Goal: Find specific page/section

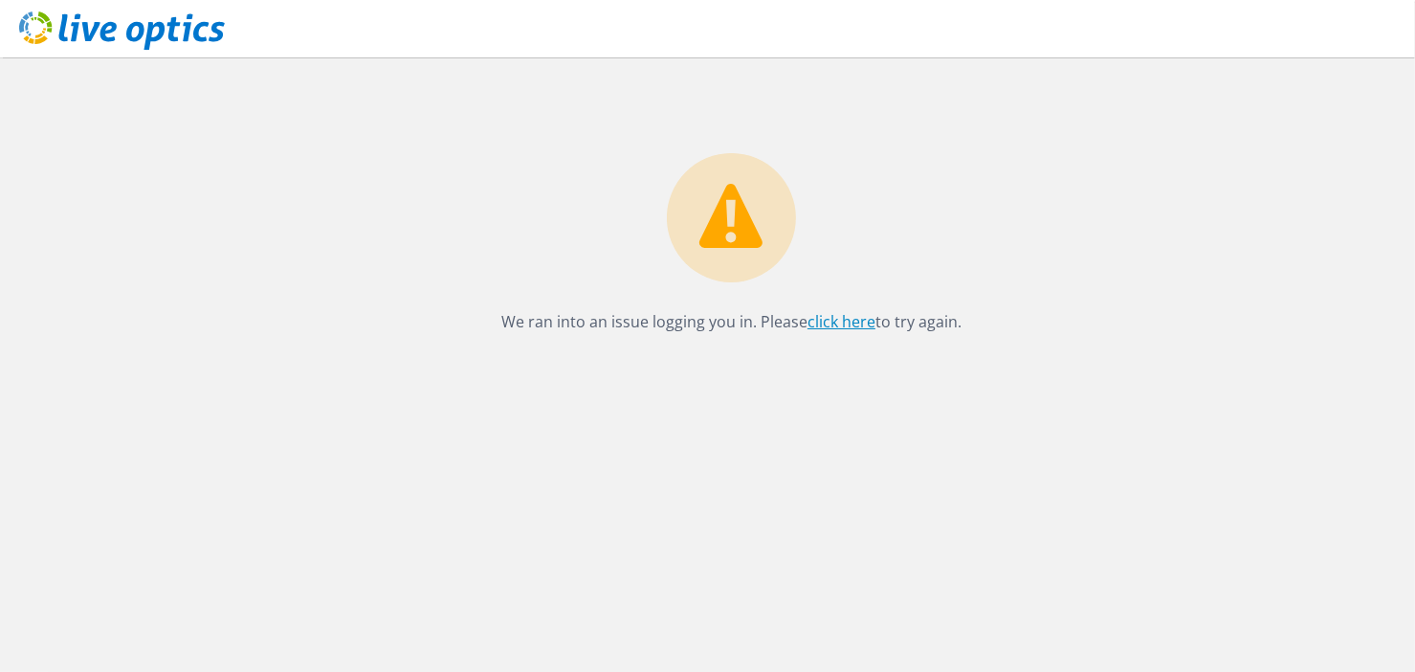
click at [830, 319] on link "click here" at bounding box center [841, 321] width 68 height 21
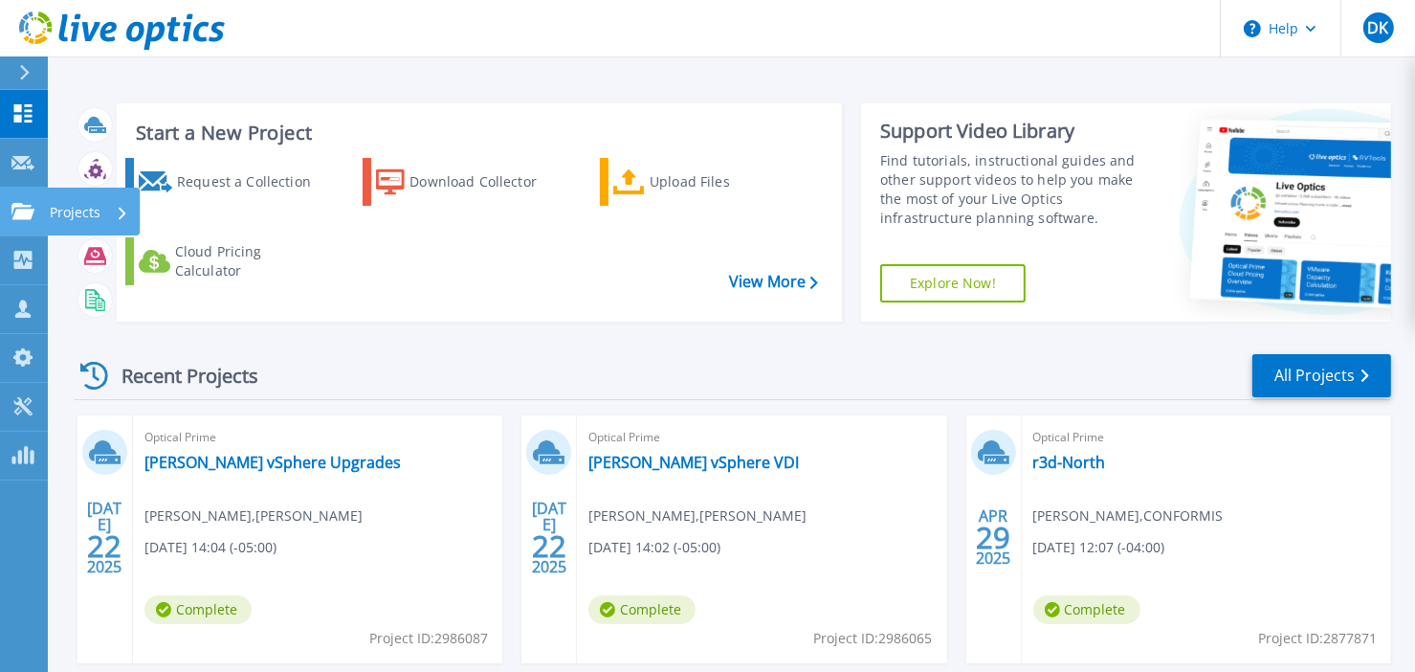
click at [10, 207] on link "Projects Projects" at bounding box center [24, 211] width 48 height 49
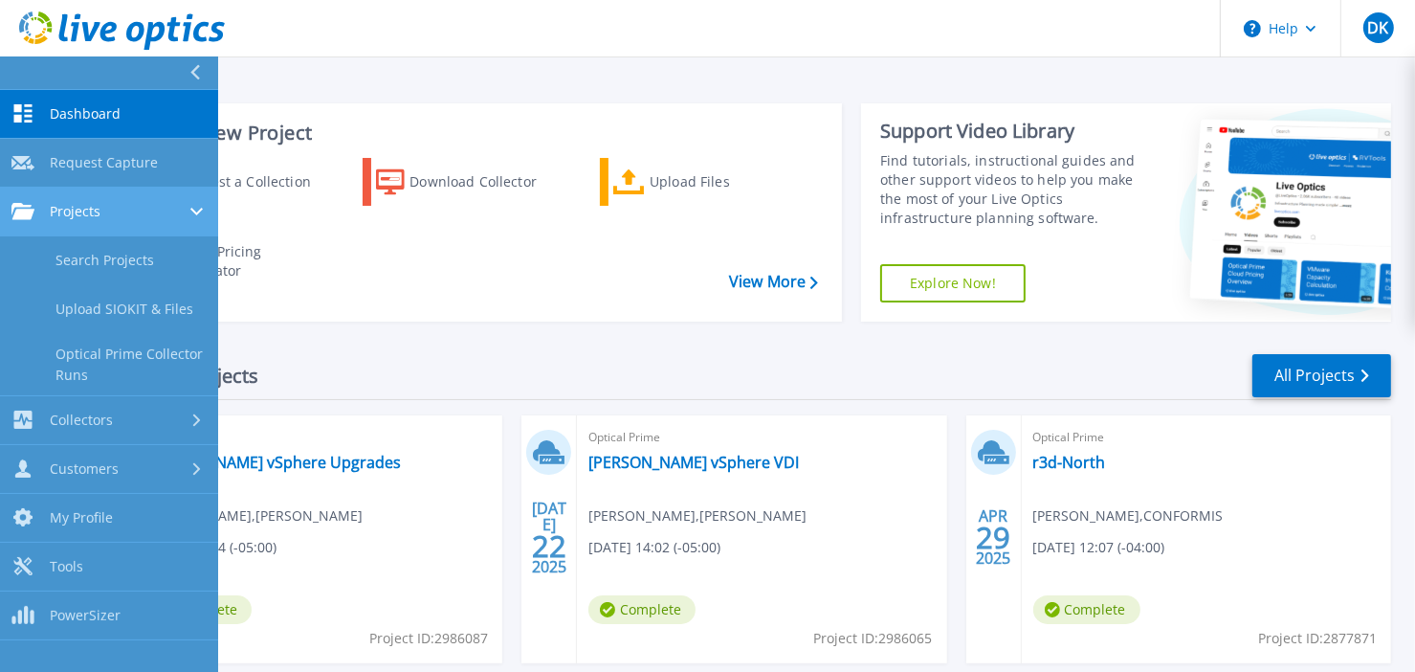
click at [121, 215] on div "Projects" at bounding box center [108, 211] width 195 height 17
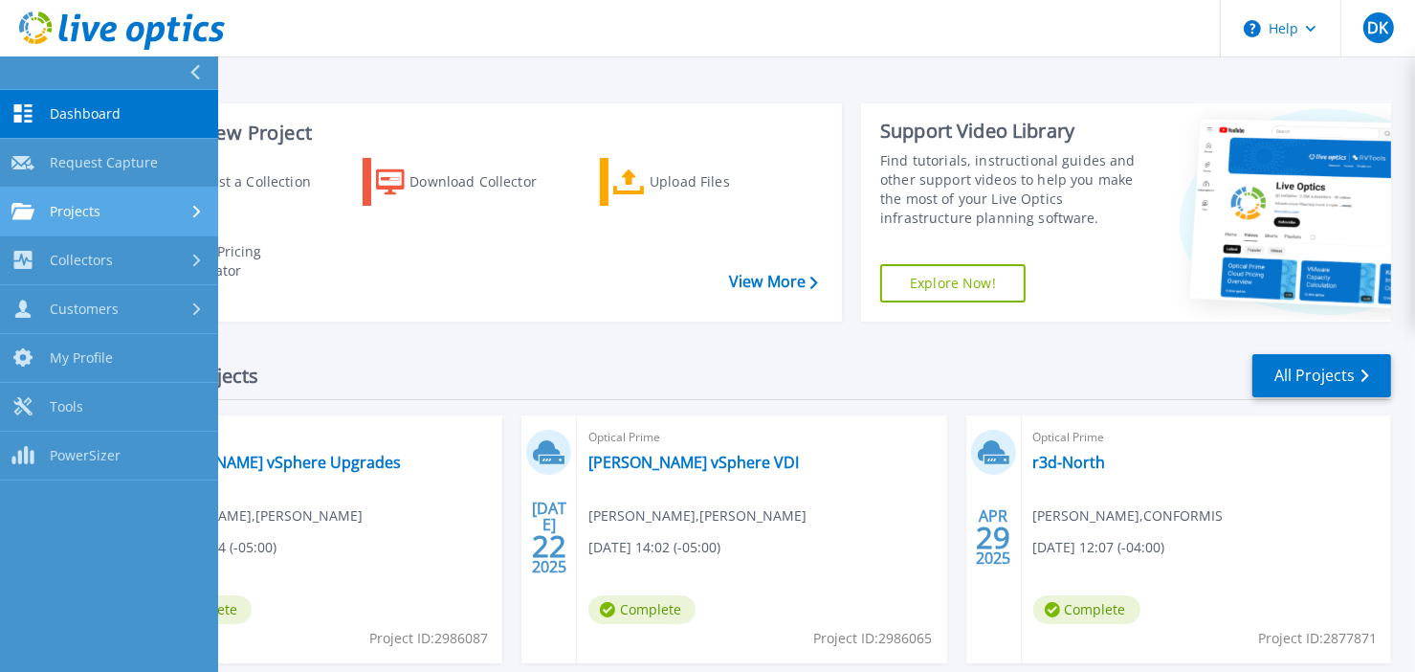
click at [121, 215] on div "Projects" at bounding box center [108, 211] width 195 height 17
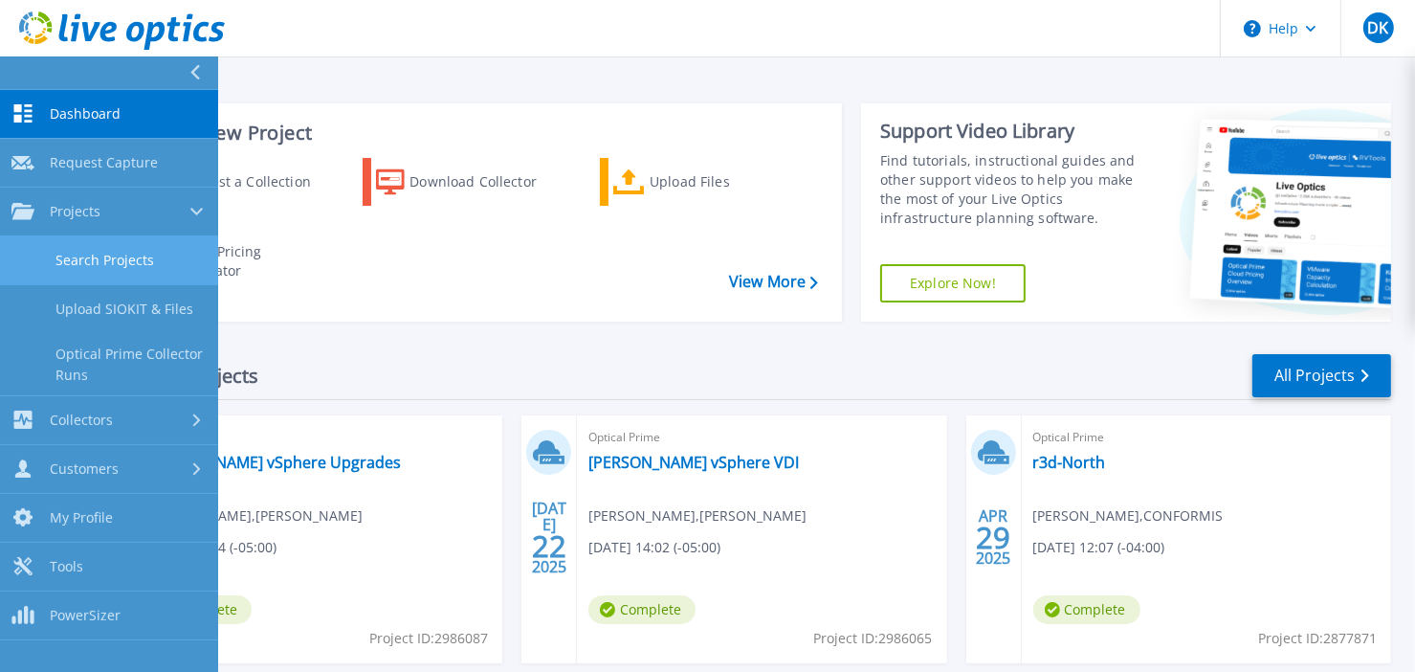
click at [102, 254] on link "Search Projects" at bounding box center [109, 260] width 218 height 49
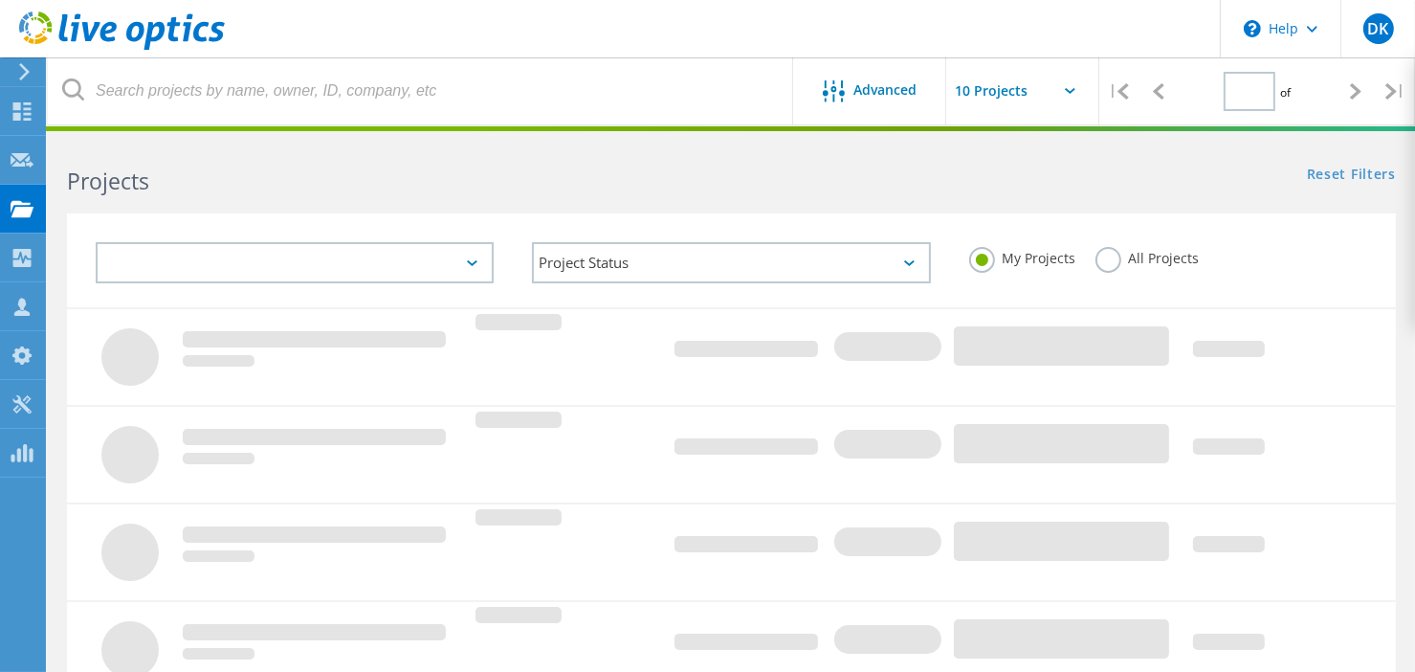
type input "1"
